Goal: Information Seeking & Learning: Check status

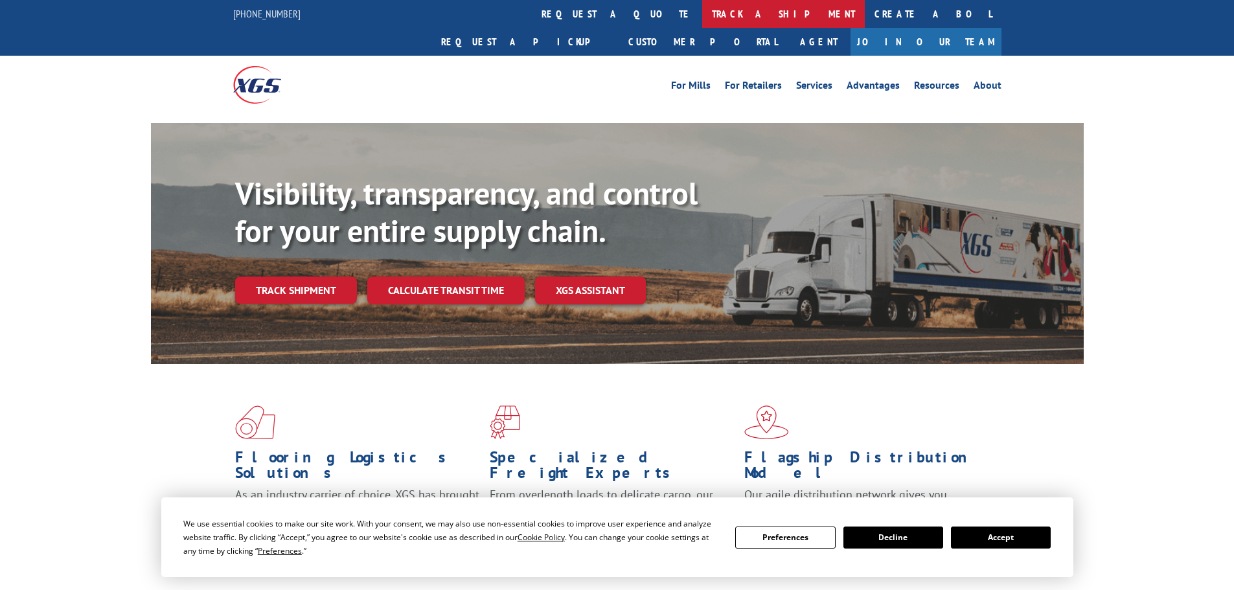
click at [702, 20] on link "track a shipment" at bounding box center [783, 14] width 163 height 28
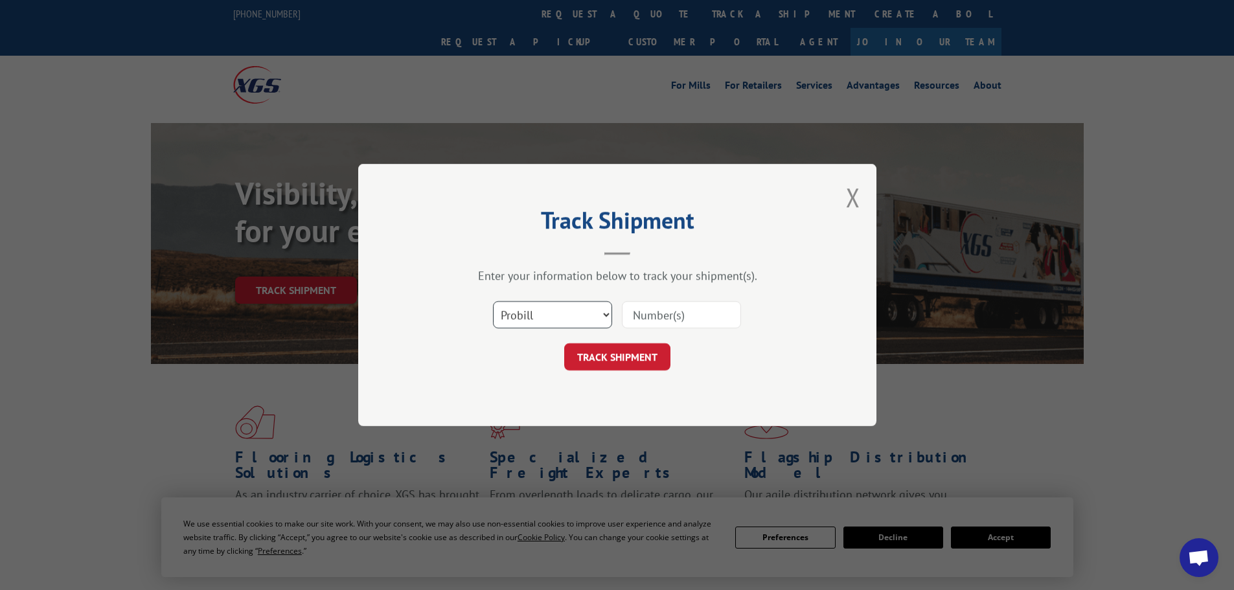
click at [564, 325] on select "Select category... Probill BOL PO" at bounding box center [552, 314] width 119 height 27
select select "bol"
click at [493, 301] on select "Select category... Probill BOL PO" at bounding box center [552, 314] width 119 height 27
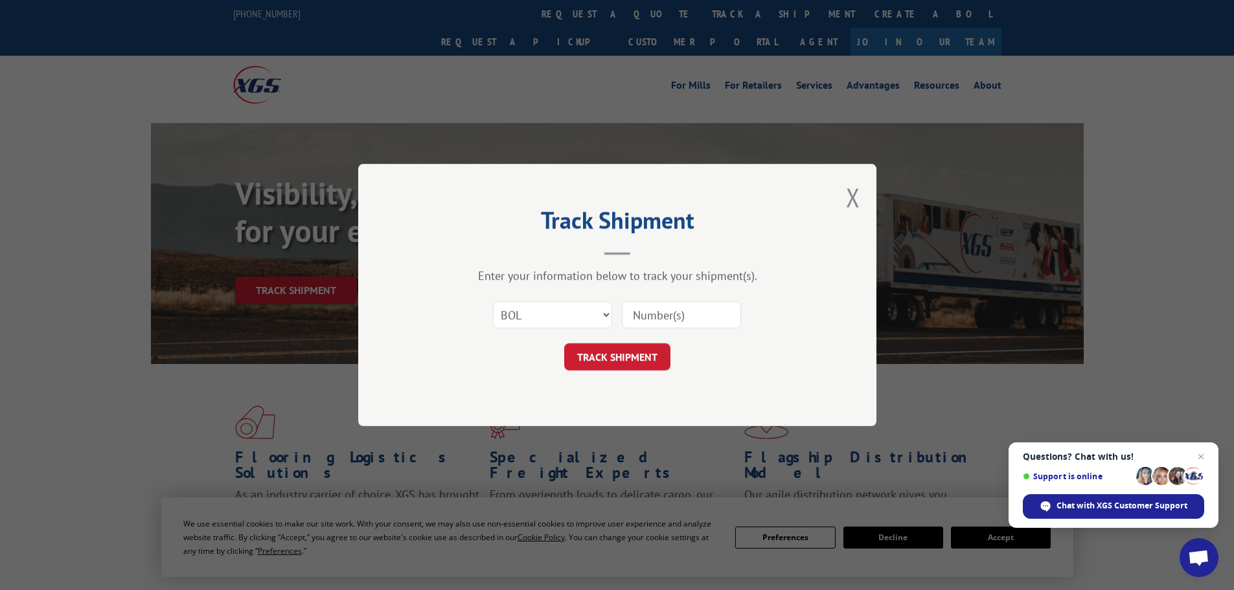
paste input "50869436"
type input "50869436"
click at [645, 350] on button "TRACK SHIPMENT" at bounding box center [617, 356] width 106 height 27
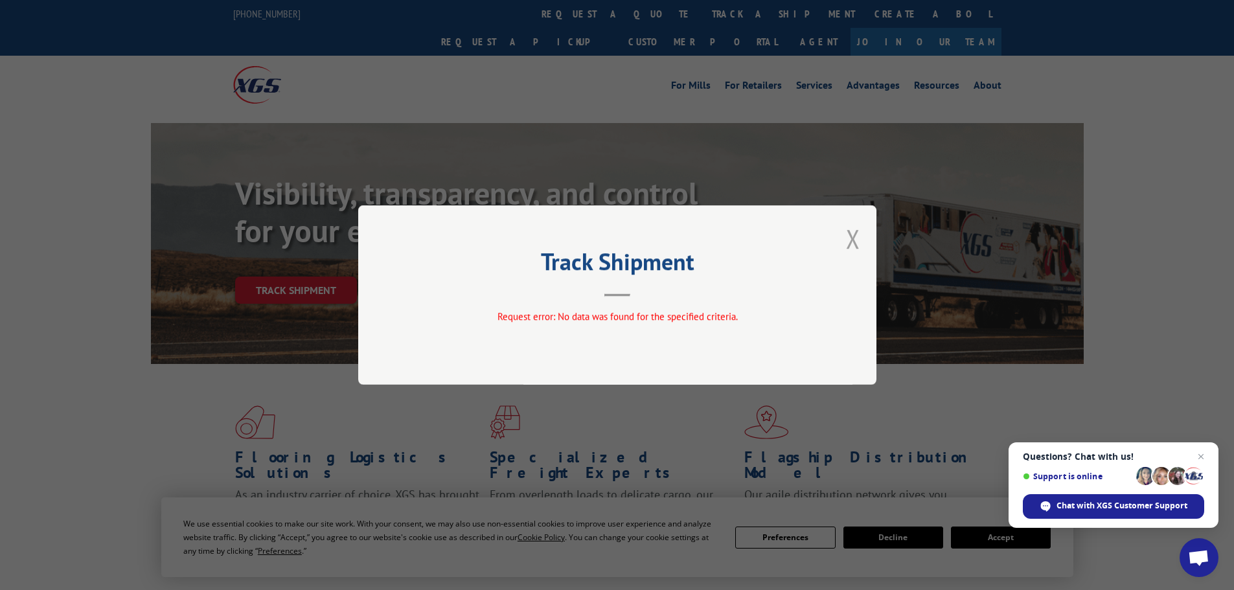
click at [850, 231] on button "Close modal" at bounding box center [853, 239] width 14 height 34
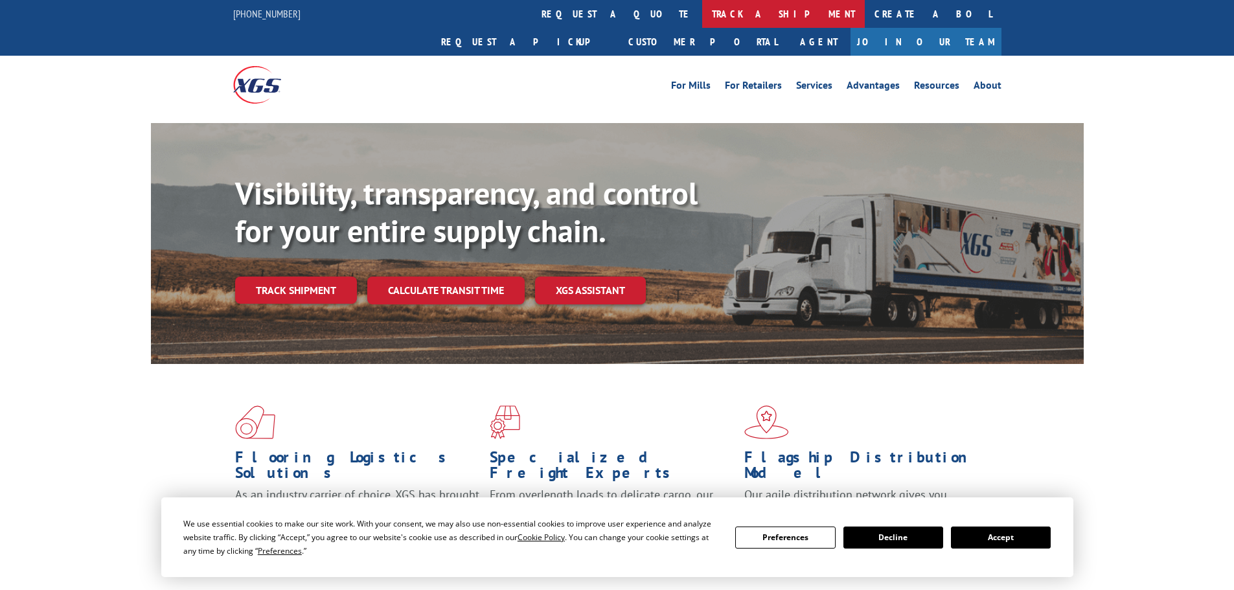
click at [702, 13] on link "track a shipment" at bounding box center [783, 14] width 163 height 28
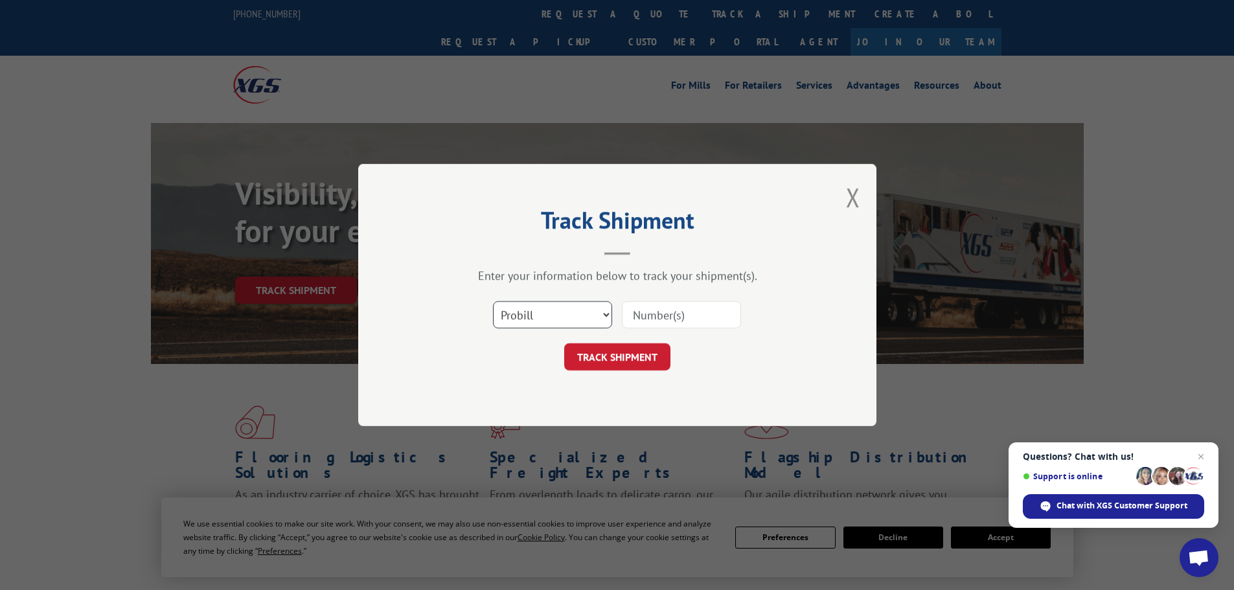
click at [576, 312] on select "Select category... Probill BOL PO" at bounding box center [552, 314] width 119 height 27
select select "bol"
click at [493, 301] on select "Select category... Probill BOL PO" at bounding box center [552, 314] width 119 height 27
paste input "50869436"
type input "50869436"
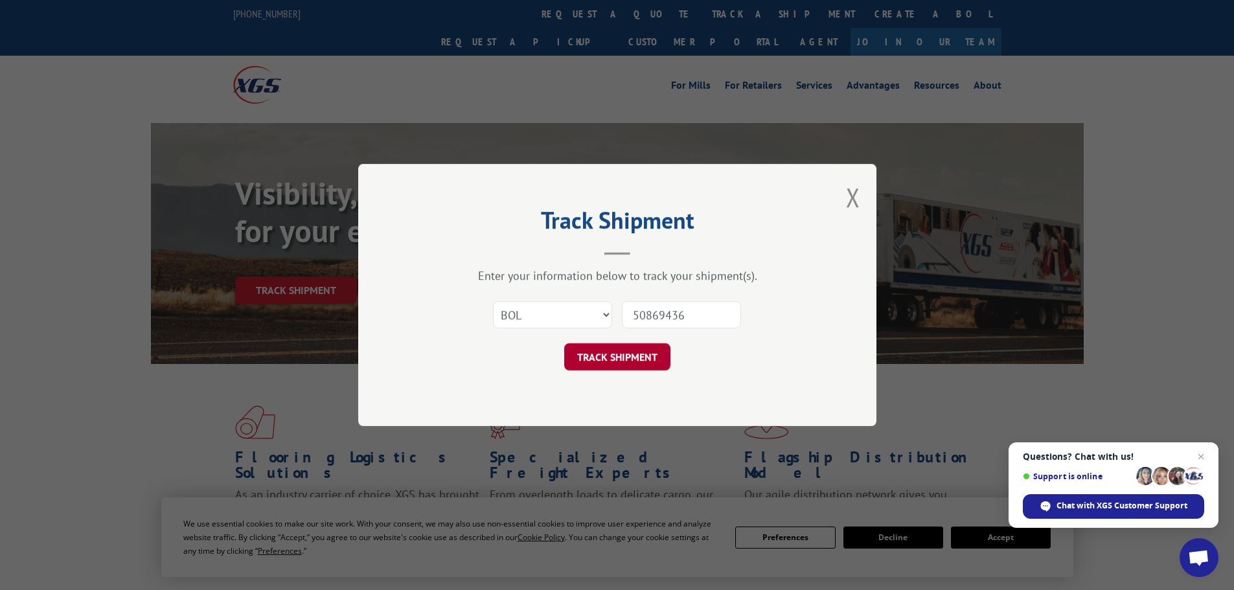
click at [643, 356] on button "TRACK SHIPMENT" at bounding box center [617, 356] width 106 height 27
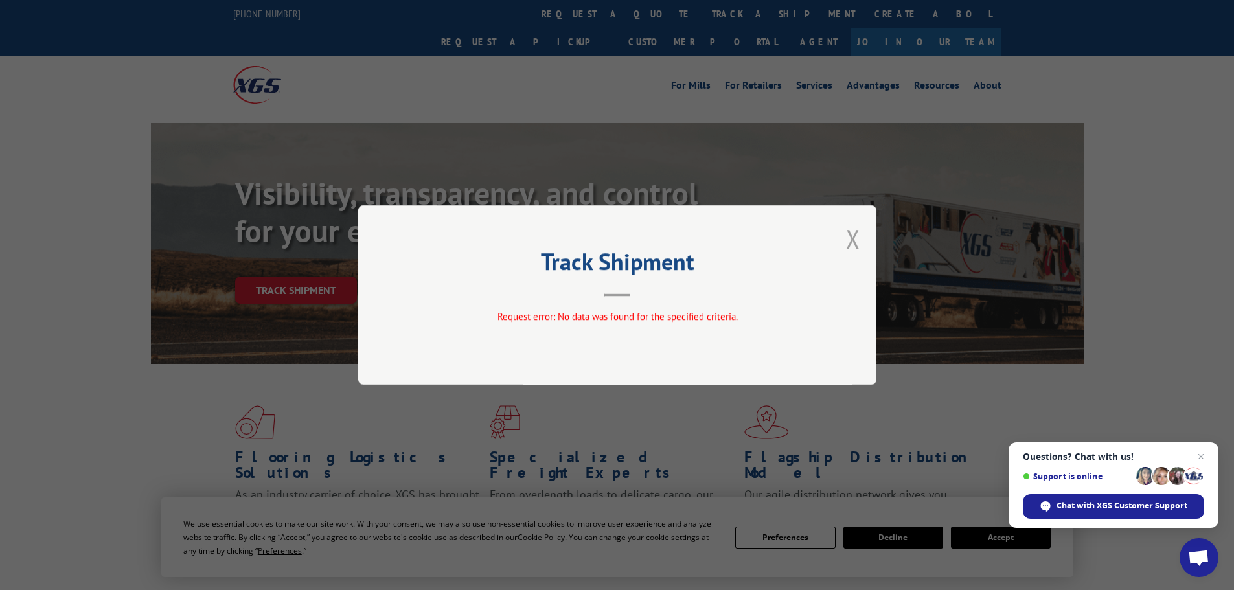
click at [849, 242] on button "Close modal" at bounding box center [853, 239] width 14 height 34
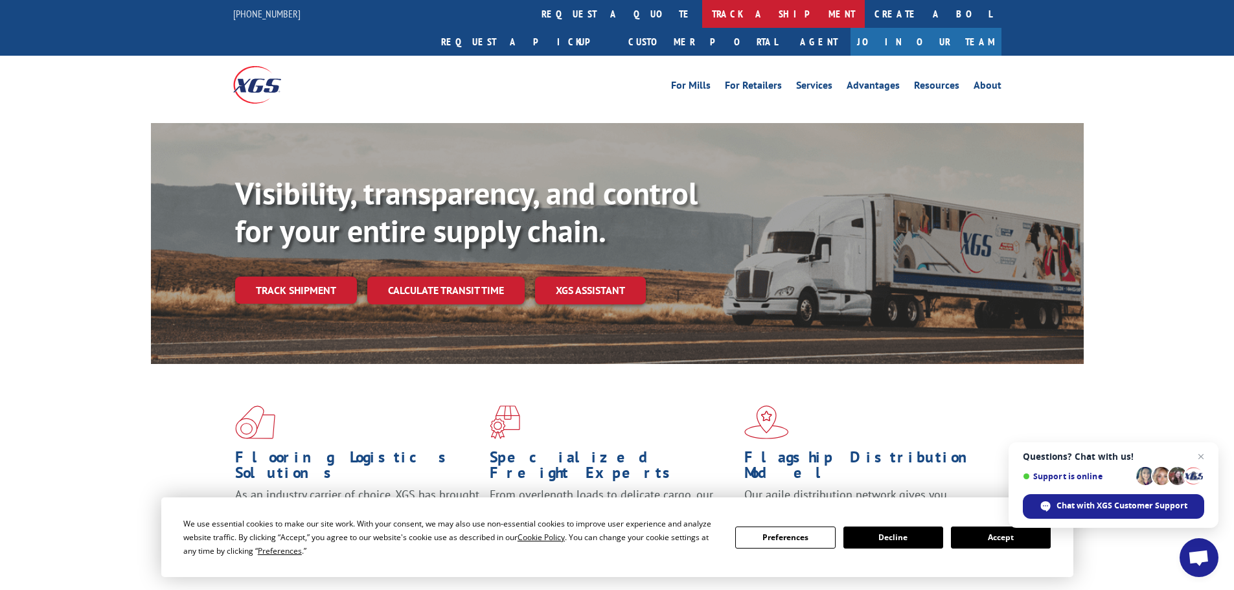
click at [702, 5] on link "track a shipment" at bounding box center [783, 14] width 163 height 28
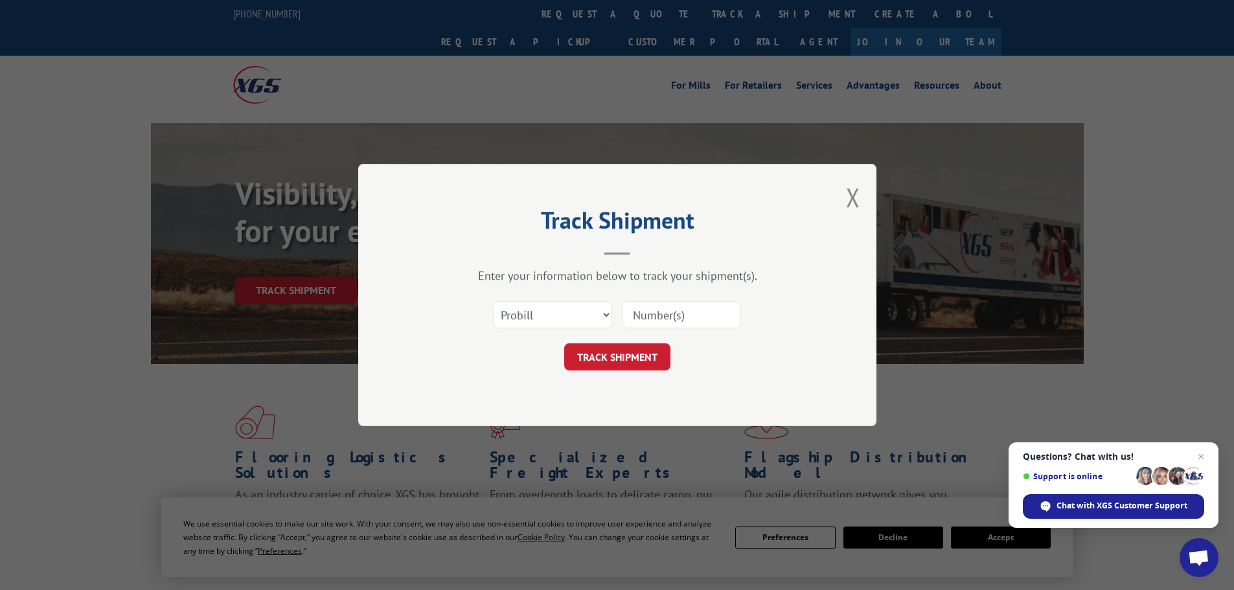
paste input "50869436"
type input "50869436"
click at [621, 364] on button "TRACK SHIPMENT" at bounding box center [617, 356] width 106 height 27
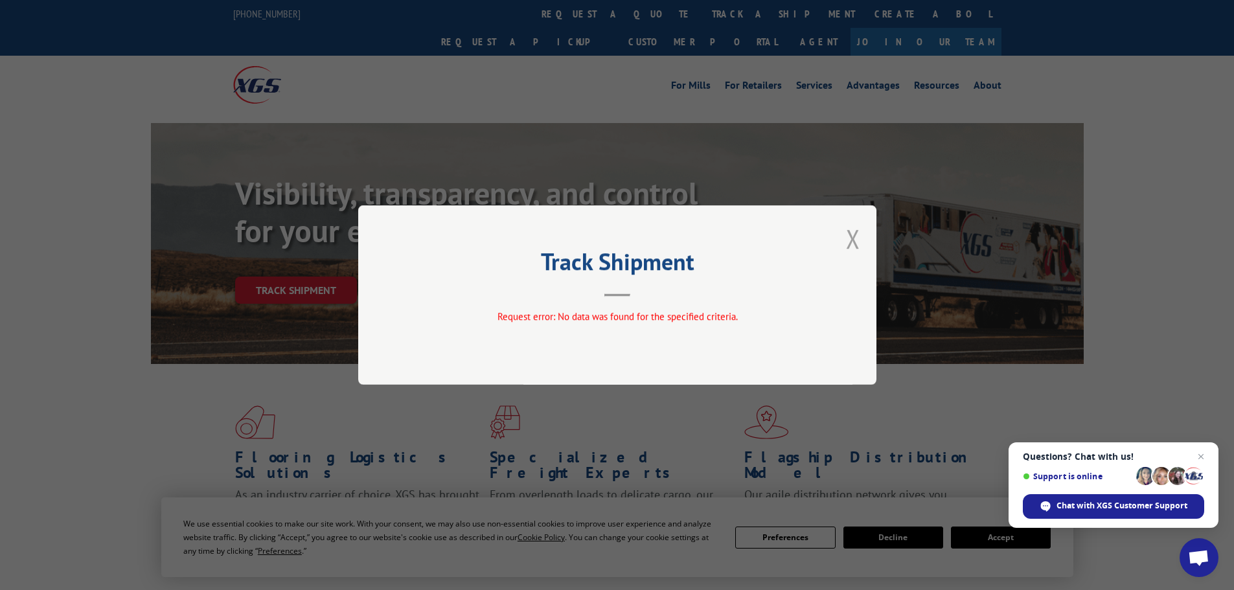
click at [854, 240] on button "Close modal" at bounding box center [853, 239] width 14 height 34
